Goal: Use online tool/utility: Utilize a website feature to perform a specific function

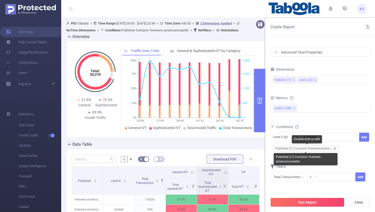
click at [335, 149] on icon "icon: close" at bounding box center [335, 148] width 3 height 3
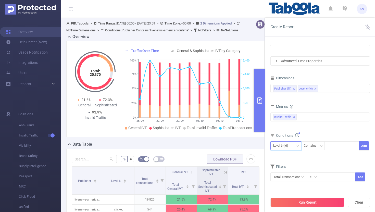
click at [295, 148] on div "Level 6 (l6)" at bounding box center [286, 146] width 25 height 8
click at [288, 156] on li "Publisher (l1)" at bounding box center [286, 156] width 31 height 8
click at [343, 146] on div at bounding box center [342, 146] width 29 height 8
paste input "bgmnotifications-ou"
type input "bgmnotifications-ou"
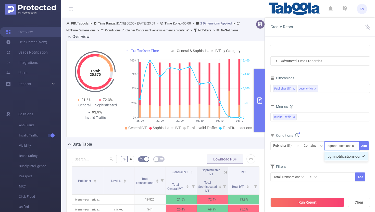
click at [343, 155] on li "bgmnotifications-ou" at bounding box center [346, 156] width 43 height 8
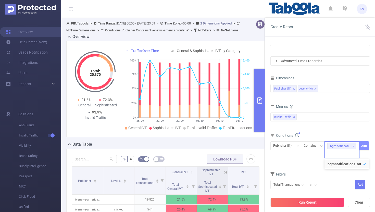
click at [364, 146] on button "Add" at bounding box center [365, 145] width 10 height 9
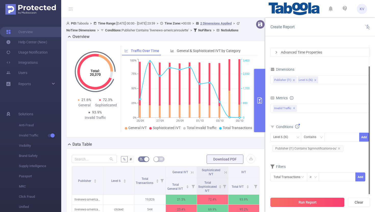
click at [303, 202] on button "Run Report" at bounding box center [308, 202] width 74 height 9
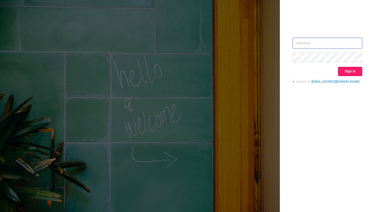
type input "kriti.v@taboola.com"
click at [353, 71] on button "Sign in" at bounding box center [350, 71] width 24 height 9
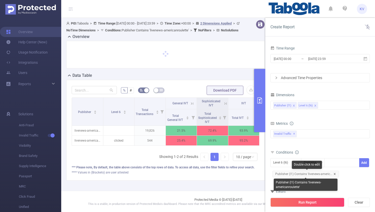
click at [335, 174] on icon "icon: close" at bounding box center [335, 174] width 3 height 3
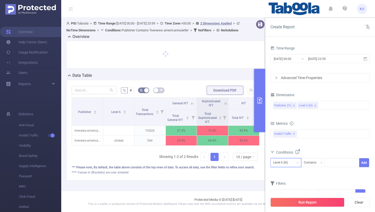
click at [294, 164] on div "Level 6 (l6)" at bounding box center [286, 163] width 25 height 8
click at [292, 171] on li "Publisher (l1)" at bounding box center [286, 173] width 31 height 8
click at [336, 161] on div at bounding box center [342, 163] width 29 height 8
paste input "bgmnotifications-ou"
type input "bgmnotifications-ou"
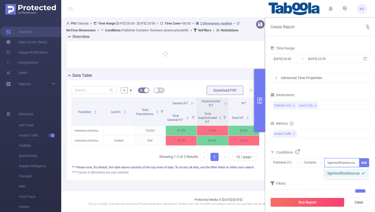
click at [339, 171] on li "bgmnotifications-ou" at bounding box center [346, 173] width 43 height 8
click at [366, 164] on button "Add" at bounding box center [365, 162] width 10 height 9
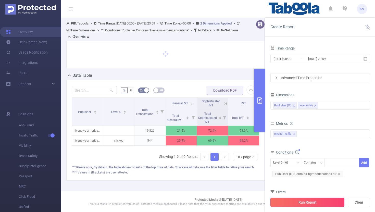
click at [303, 203] on button "Run Report" at bounding box center [308, 202] width 74 height 9
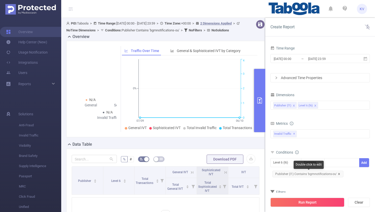
click at [339, 174] on icon "icon: close" at bounding box center [339, 174] width 3 height 3
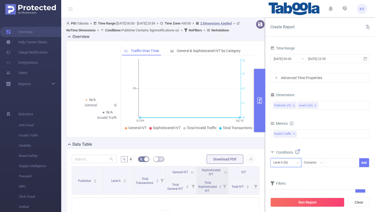
click at [297, 165] on div "Level 6 (l6)" at bounding box center [286, 163] width 25 height 8
click at [289, 174] on li "Publisher (l1)" at bounding box center [286, 173] width 31 height 8
click at [331, 163] on div at bounding box center [342, 163] width 29 height 8
paste input "housejogger-hb"
type input "housejogger-hb"
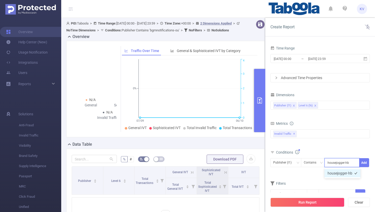
click at [340, 174] on li "housejogger-hb" at bounding box center [343, 173] width 36 height 8
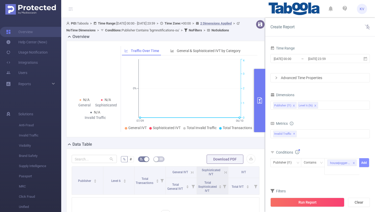
click at [363, 163] on button "Add" at bounding box center [365, 162] width 10 height 9
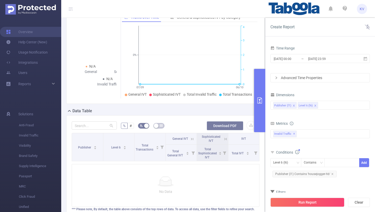
scroll to position [82, 0]
